Goal: Navigation & Orientation: Find specific page/section

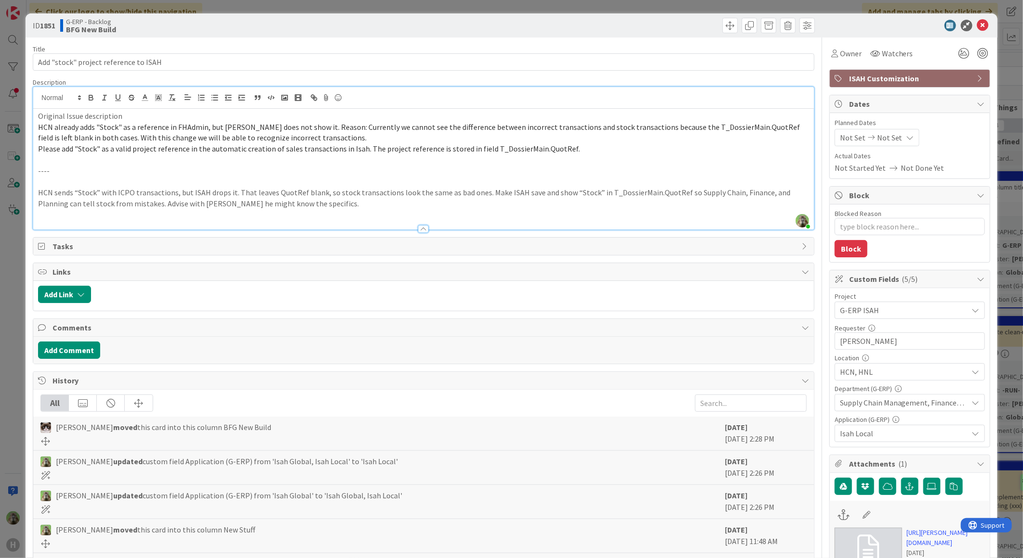
scroll to position [107, 0]
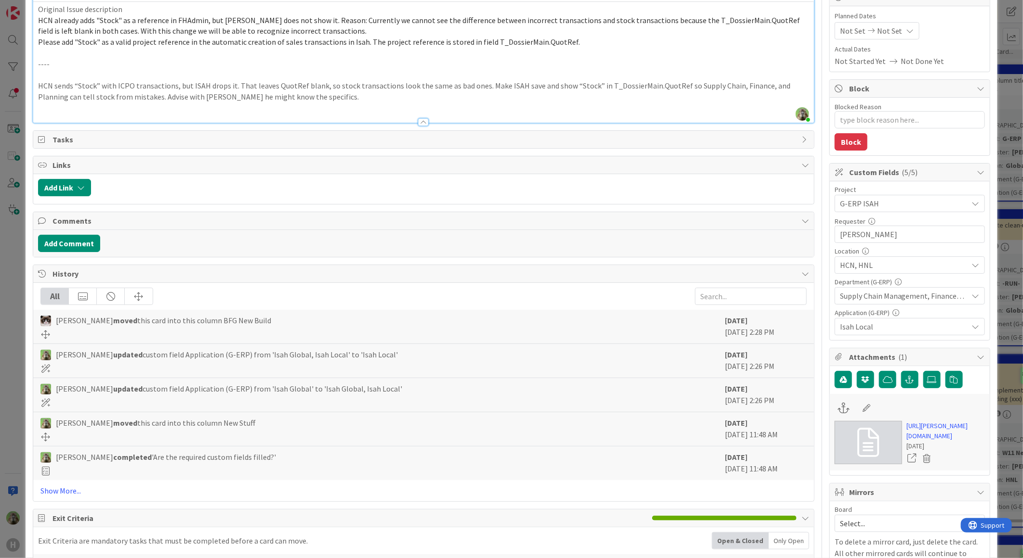
click at [21, 311] on div "ID 1851 G-ERP - Backlog BFG New Build Title 37 / 128 Add "stock" project refere…" at bounding box center [511, 279] width 1023 height 558
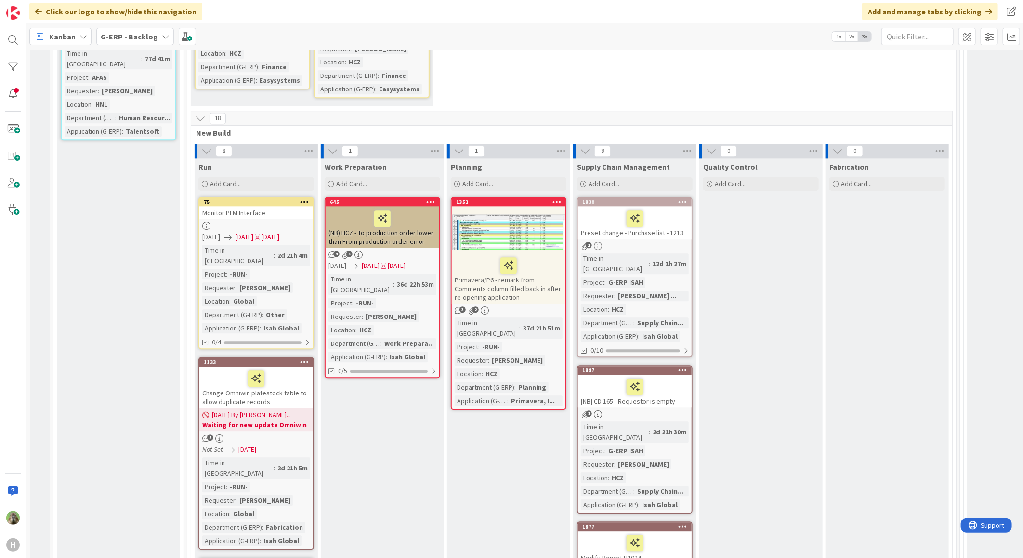
scroll to position [1551, 0]
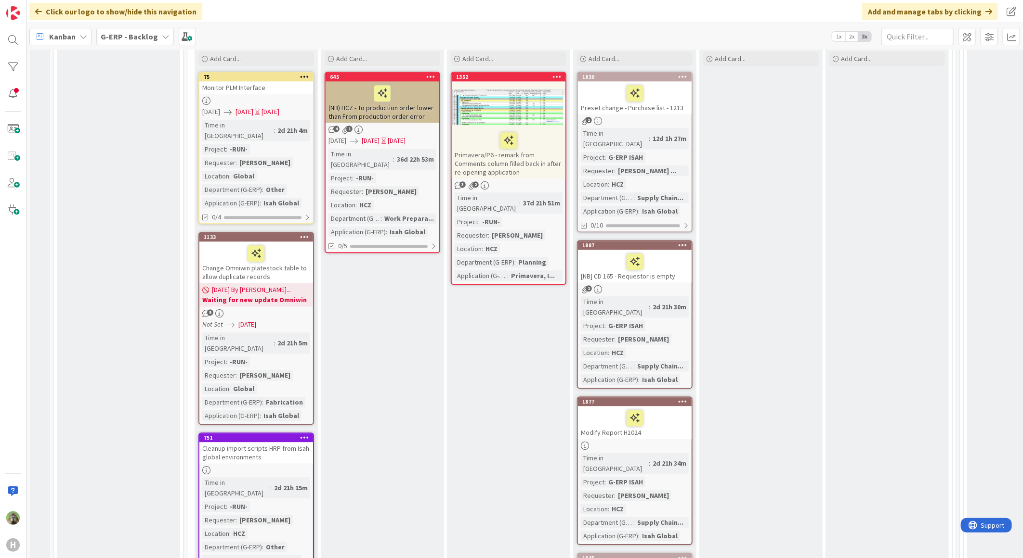
click at [155, 42] on div "G-ERP - Backlog" at bounding box center [135, 36] width 78 height 17
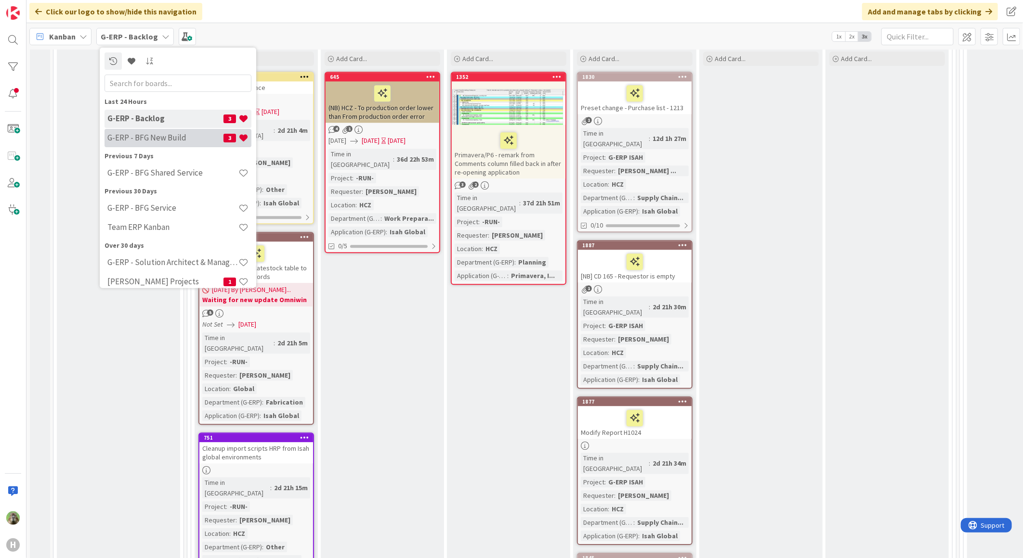
click at [156, 141] on h4 "G-ERP - BFG New Build" at bounding box center [165, 138] width 116 height 10
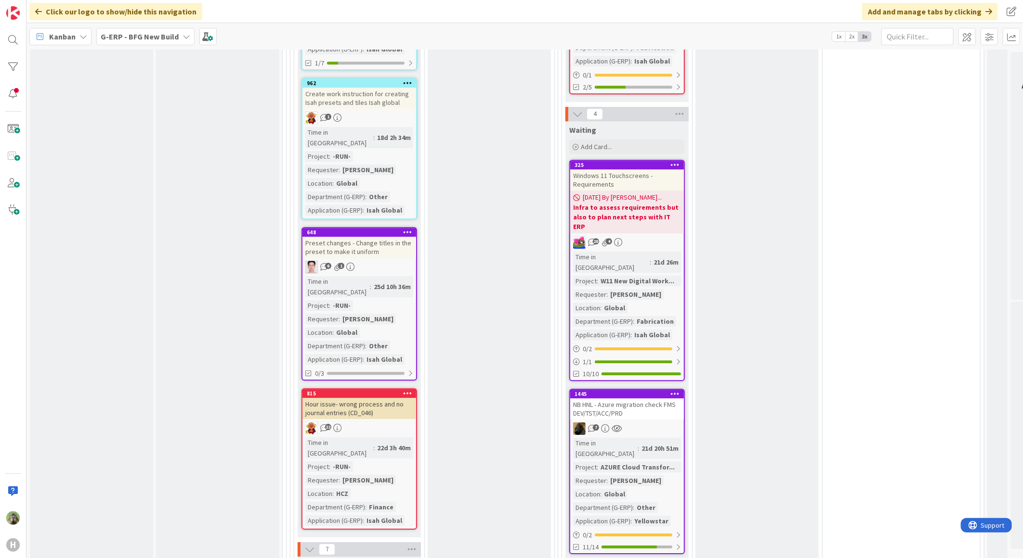
scroll to position [1765, 0]
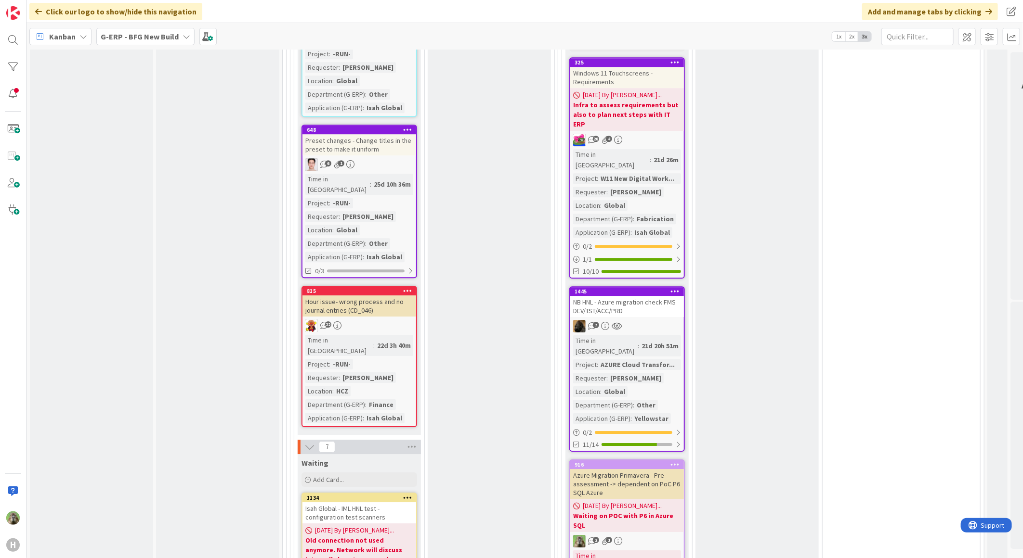
click at [647, 296] on div "NB HNL - Azure migration check FMS DEV/TST/ACC/PRD" at bounding box center [627, 306] width 114 height 21
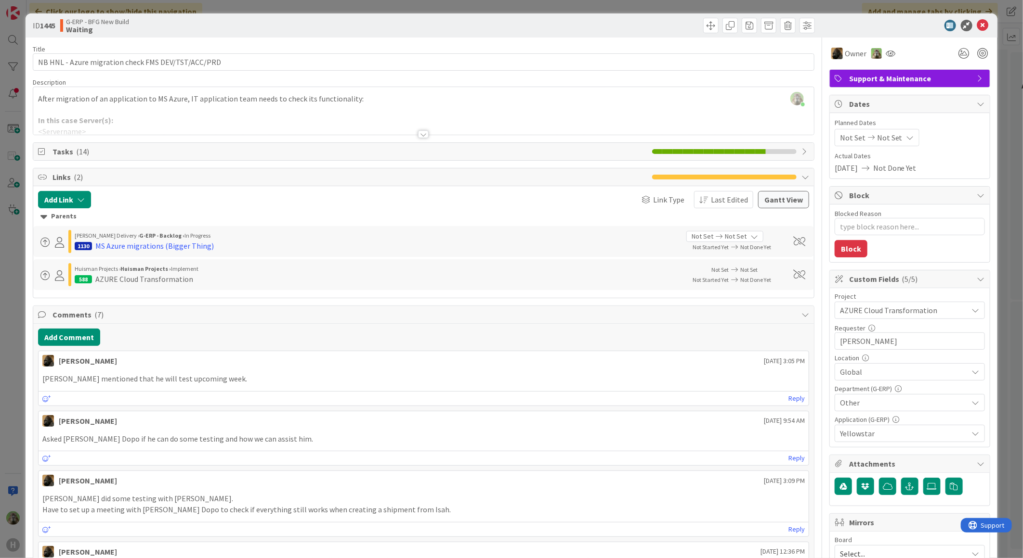
click at [398, 143] on div "Tasks ( 14 )" at bounding box center [423, 151] width 780 height 17
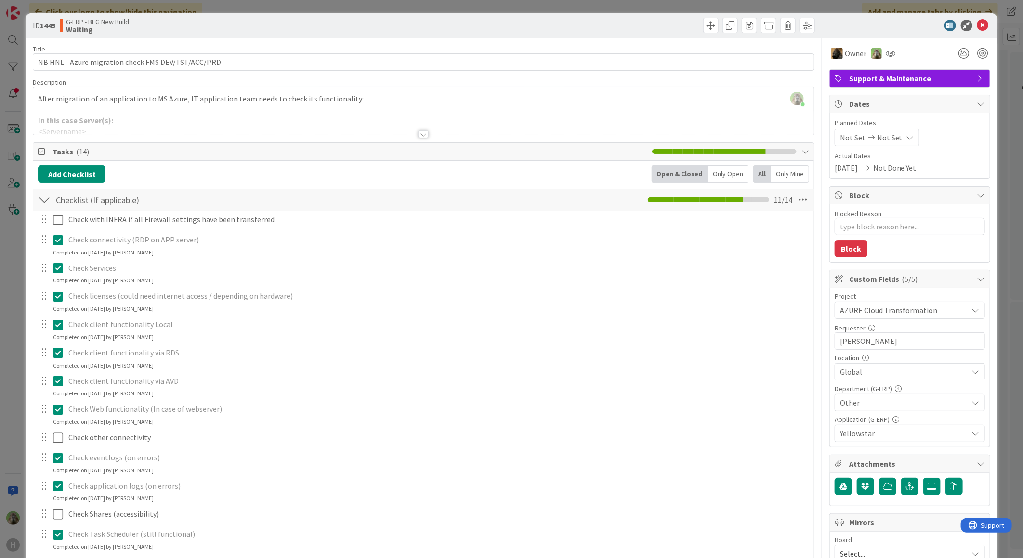
type textarea "x"
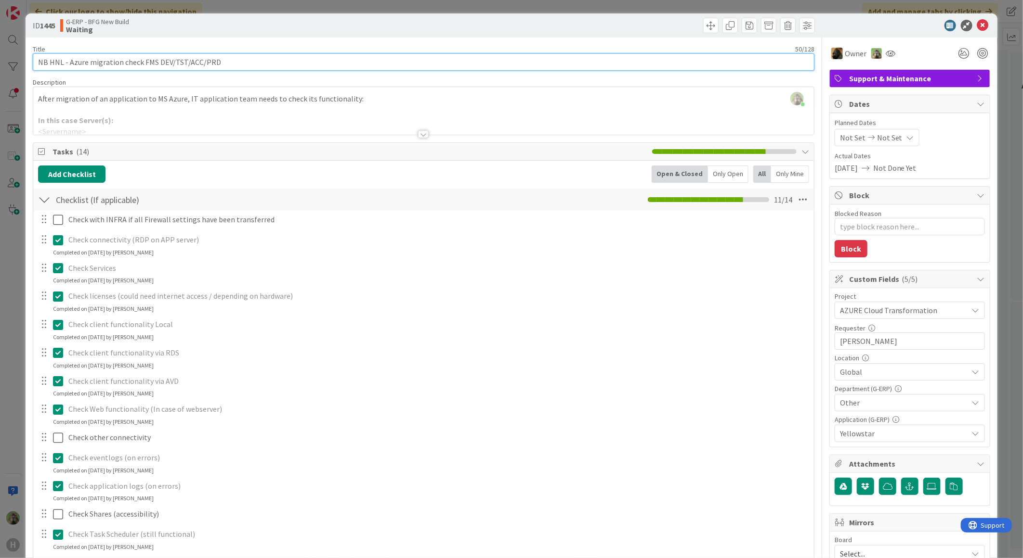
click at [39, 65] on input "NB HNL - Azure migration check FMS DEV/TST/ACC/PRD" at bounding box center [423, 61] width 781 height 17
type input "26-0NB HNL - Azure migration check FMS DEV/TST/ACC/PRD"
type textarea "x"
type input "26-09-NB HNL - Azure migration check FMS DEV/TST/ACC/PRD"
type textarea "x"
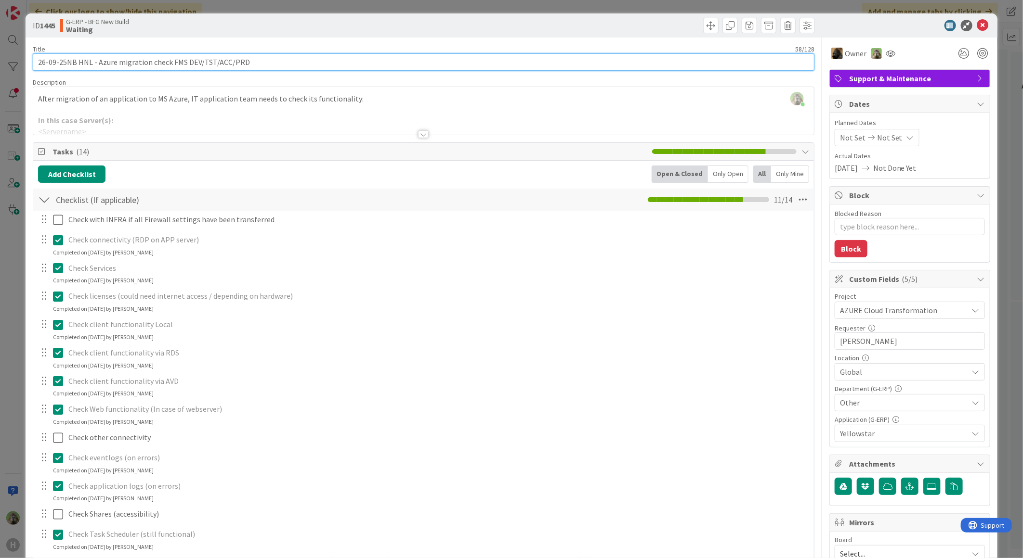
type input "26-09-25 NB HNL - Azure migration check FMS DEV/TST/ACC/PRD"
type textarea "x"
type input "26-09-25 - NB HNL - Azure migration check FMS DEV/TST/ACC/PRD"
type textarea "x"
type input "26-09-25 - NB HNL - Azure migration check FMS DEV/TST/ACC/PRD"
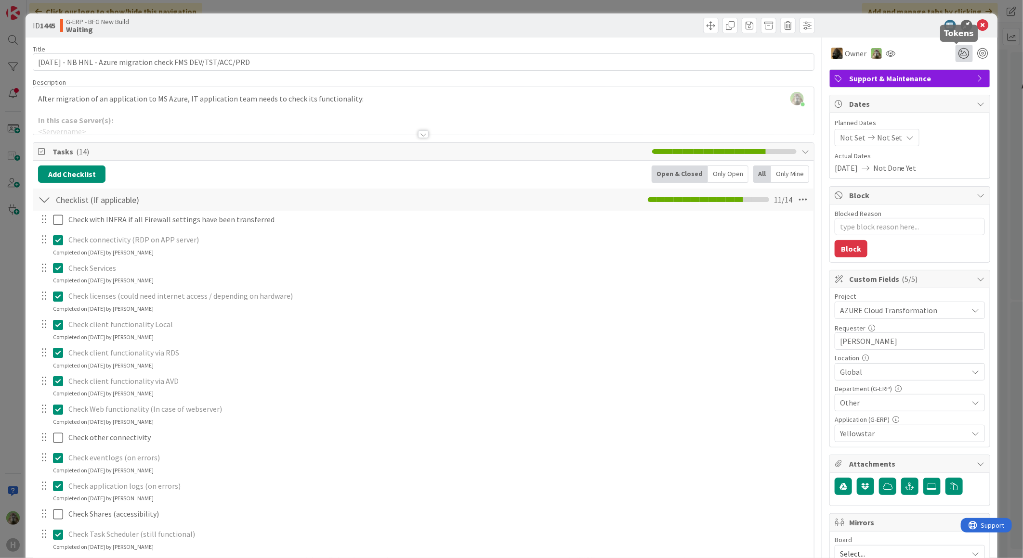
click at [961, 53] on icon at bounding box center [963, 53] width 17 height 17
click at [948, 86] on icon at bounding box center [952, 90] width 8 height 8
click at [15, 296] on div "ID 1445 G-ERP - BFG New Build Waiting Title 61 / 128 26-09-25 - NB HNL - Azure …" at bounding box center [511, 279] width 1023 height 558
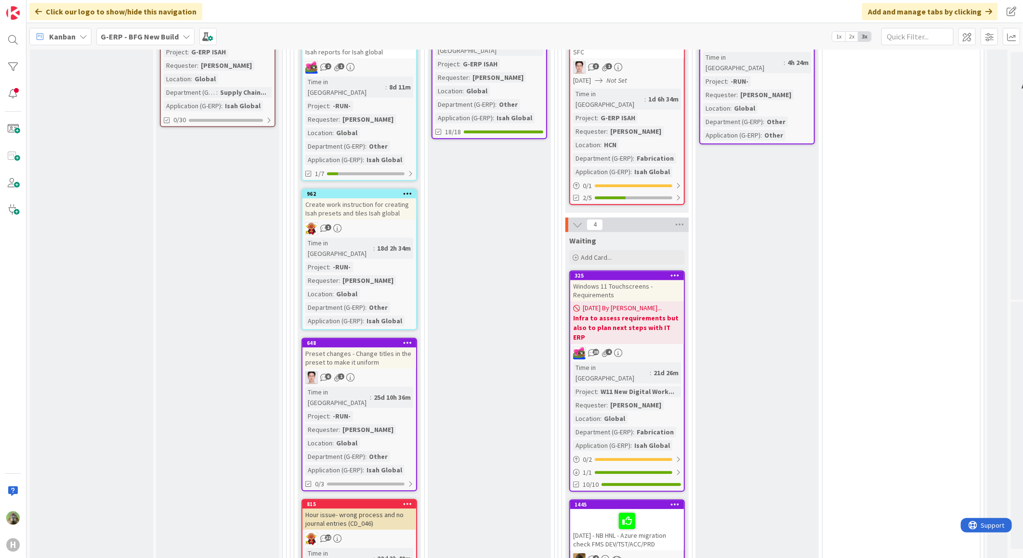
scroll to position [1551, 0]
click at [661, 510] on div "26-09-25 - NB HNL - Azure migration check FMS DEV/TST/ACC/PRD" at bounding box center [627, 530] width 114 height 41
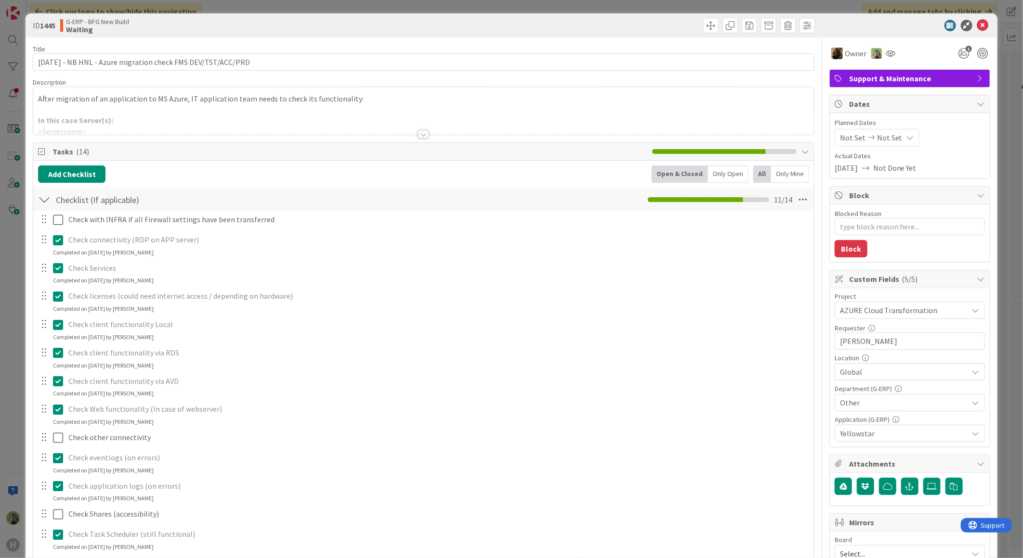
type textarea "x"
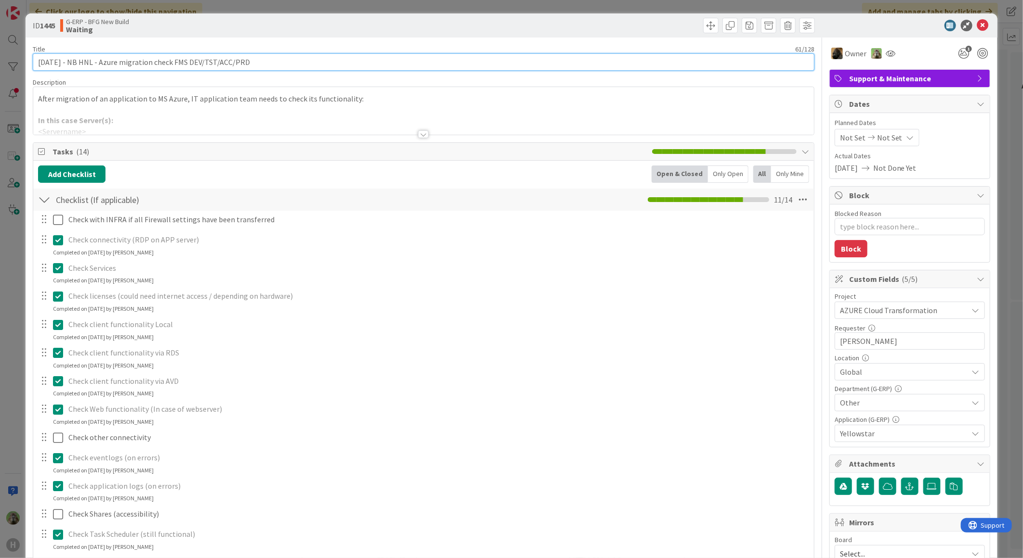
drag, startPoint x: 43, startPoint y: 61, endPoint x: 29, endPoint y: 56, distance: 14.9
drag, startPoint x: 45, startPoint y: 62, endPoint x: 21, endPoint y: 57, distance: 25.0
click at [21, 57] on div "ID 1445 G-ERP - BFG New Build Waiting Title 61 / 128 26-09-25 - NB HNL - Azure …" at bounding box center [511, 279] width 1023 height 558
type input "[DATE] - NB HNL - Azure migration check FMS DEV/TST/ACC/PRD"
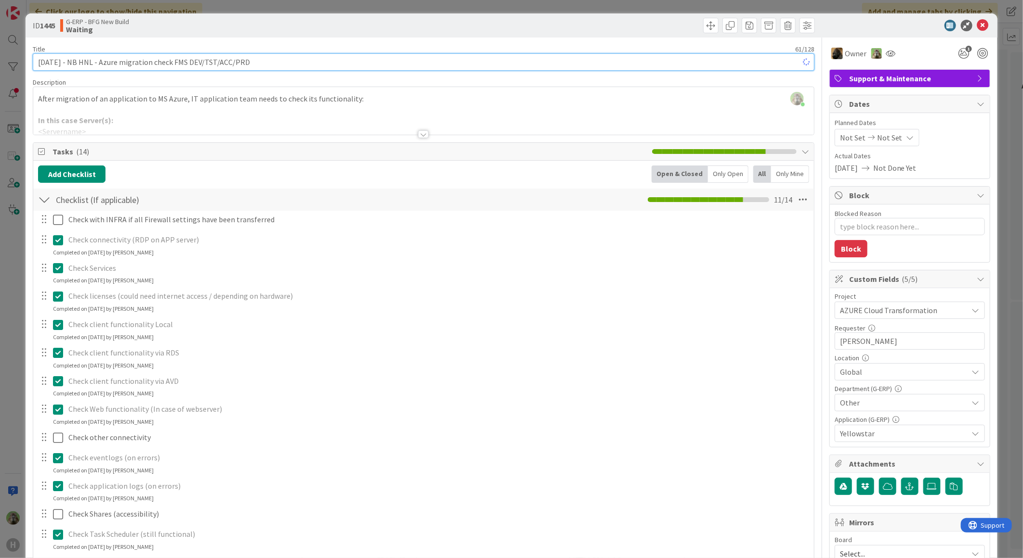
type textarea "x"
type input "[DATE] - NB HNL - Azure migration check FMS DEV/TST/ACC/PRD"
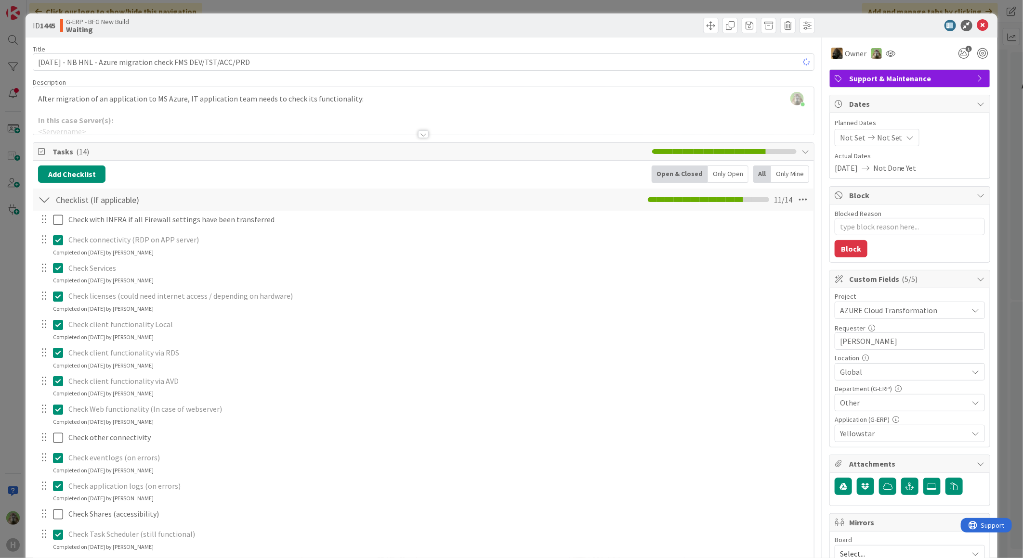
click at [21, 314] on div "ID 1445 G-ERP - BFG New Build Waiting Title 61 / 128 24-09-25 - NB HNL - Azure …" at bounding box center [511, 279] width 1023 height 558
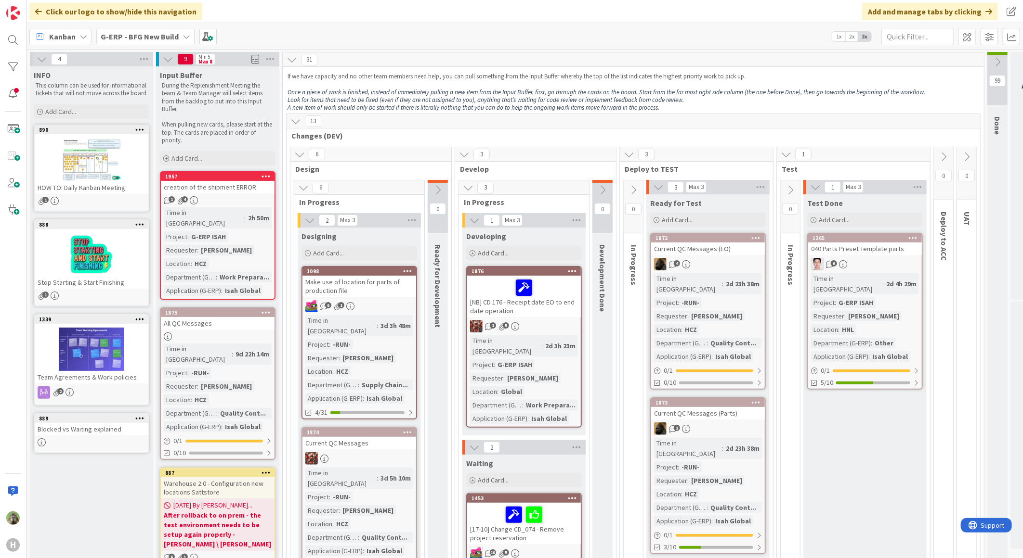
click at [260, 184] on div "creation of the shipment ERROR" at bounding box center [218, 187] width 114 height 13
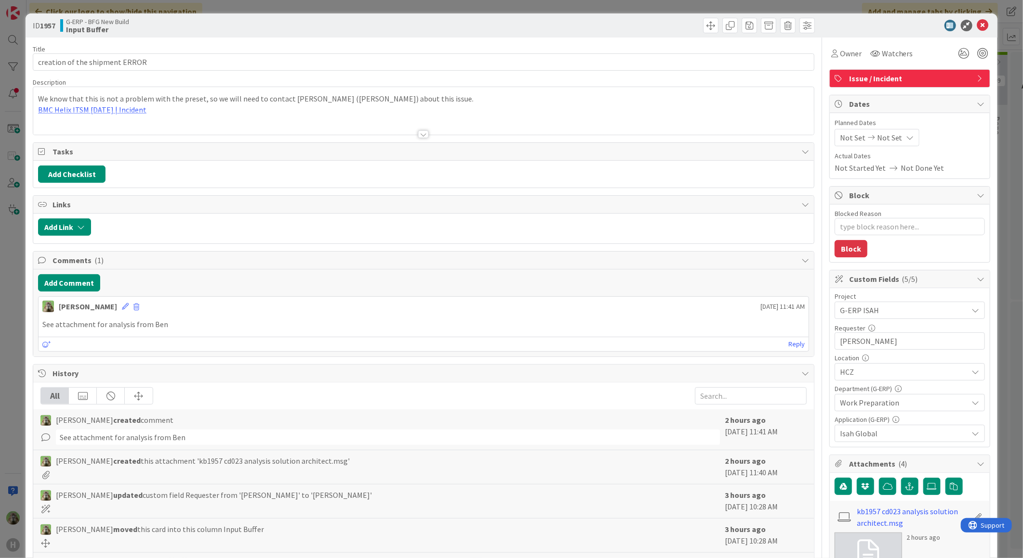
type textarea "x"
click at [21, 324] on div "ID 1957 G-ERP - BFG New Build Input Buffer Title 30 / 128 creation of the shipm…" at bounding box center [511, 279] width 1023 height 558
